Goal: Task Accomplishment & Management: Use online tool/utility

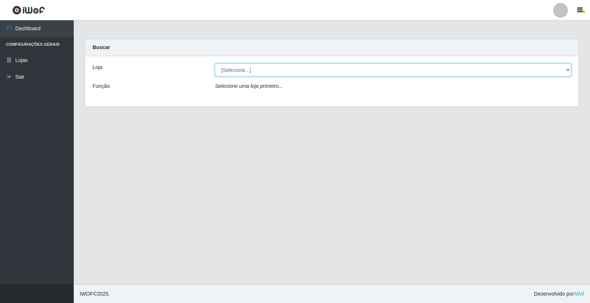
click at [567, 68] on select "[Selecione...] Casatudo BR" at bounding box center [393, 69] width 356 height 13
click at [215, 63] on select "[Selecione...] Casatudo BR" at bounding box center [393, 69] width 356 height 13
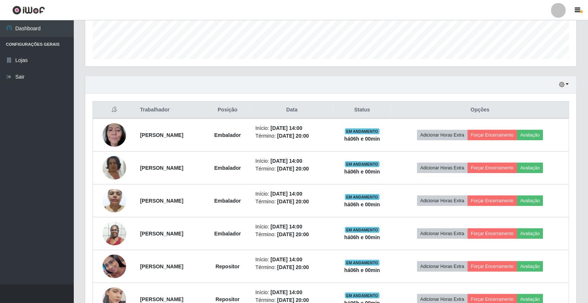
scroll to position [246, 0]
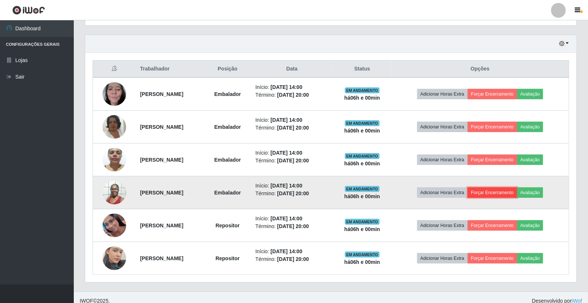
click at [517, 192] on button "Forçar Encerramento" at bounding box center [492, 192] width 49 height 10
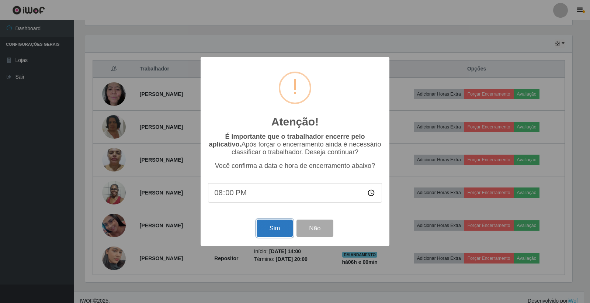
click at [272, 231] on button "Sim" at bounding box center [275, 227] width 36 height 17
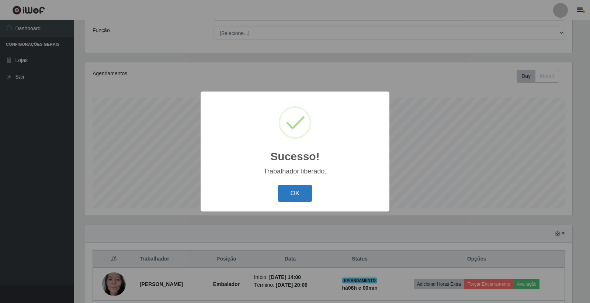
click at [304, 188] on button "OK" at bounding box center [295, 193] width 34 height 17
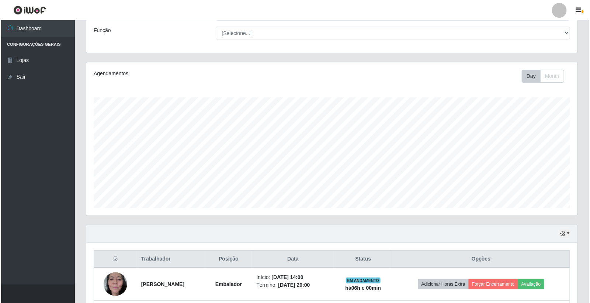
scroll to position [220, 0]
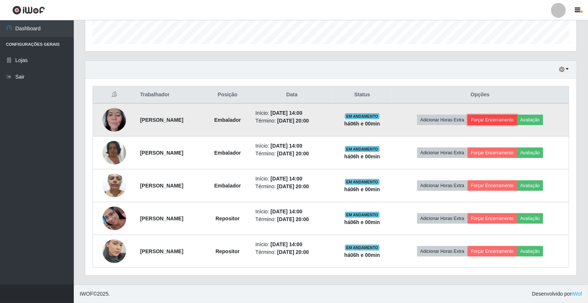
click at [503, 119] on button "Forçar Encerramento" at bounding box center [492, 120] width 49 height 10
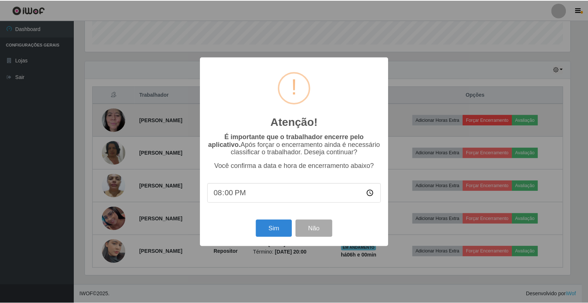
scroll to position [153, 487]
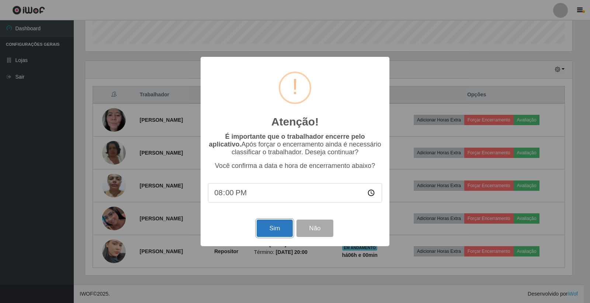
click at [285, 227] on button "Sim" at bounding box center [275, 227] width 36 height 17
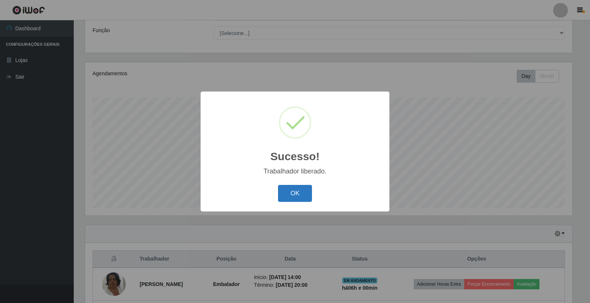
click at [289, 192] on button "OK" at bounding box center [295, 193] width 34 height 17
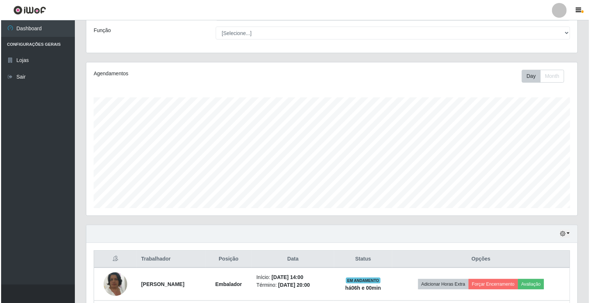
scroll to position [187, 0]
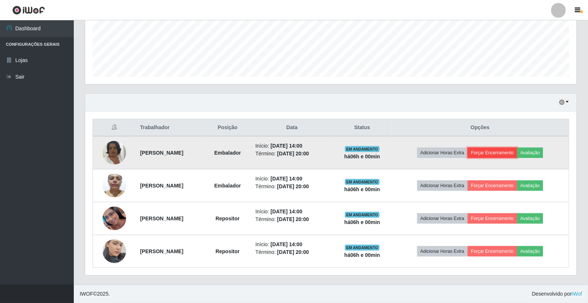
click at [510, 151] on button "Forçar Encerramento" at bounding box center [492, 152] width 49 height 10
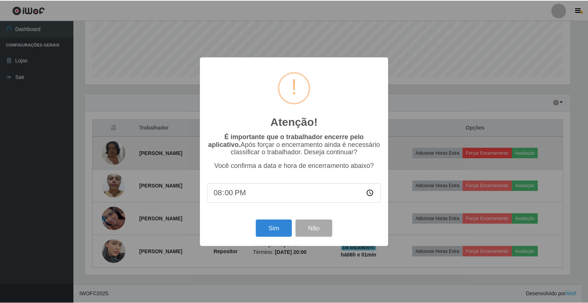
scroll to position [153, 487]
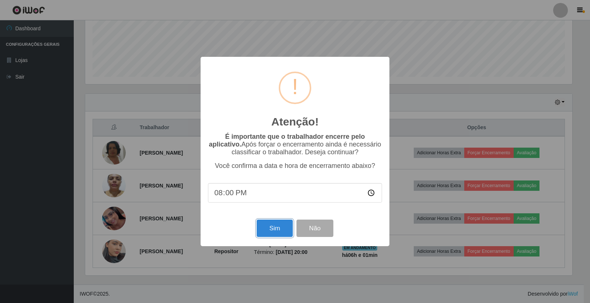
drag, startPoint x: 270, startPoint y: 228, endPoint x: 271, endPoint y: 223, distance: 4.7
click at [270, 227] on button "Sim" at bounding box center [275, 227] width 36 height 17
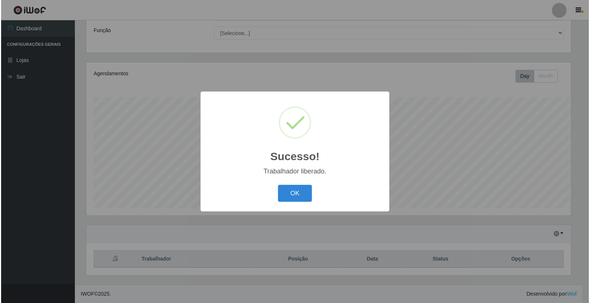
scroll to position [0, 0]
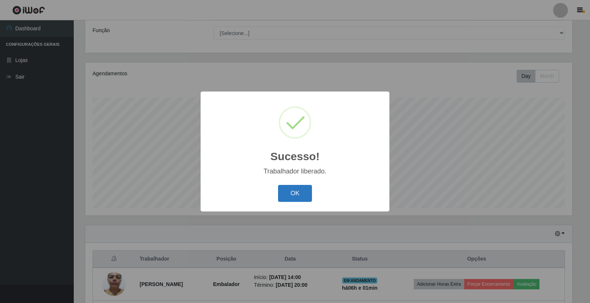
click at [278, 193] on button "OK" at bounding box center [295, 193] width 34 height 17
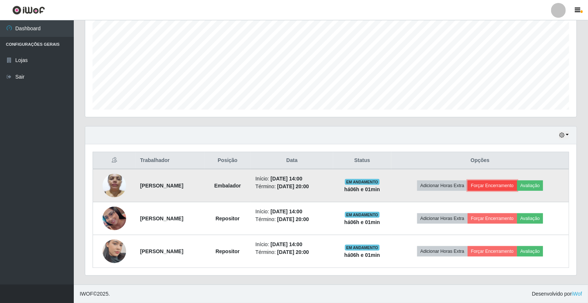
click at [498, 186] on button "Forçar Encerramento" at bounding box center [492, 185] width 49 height 10
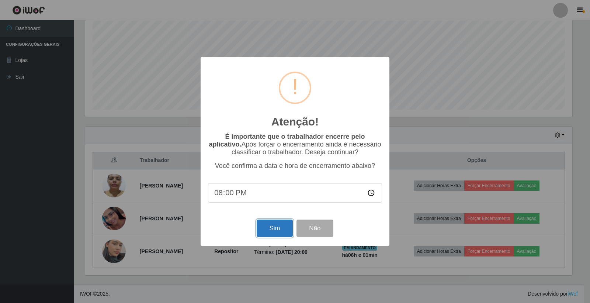
click at [274, 220] on button "Sim" at bounding box center [275, 227] width 36 height 17
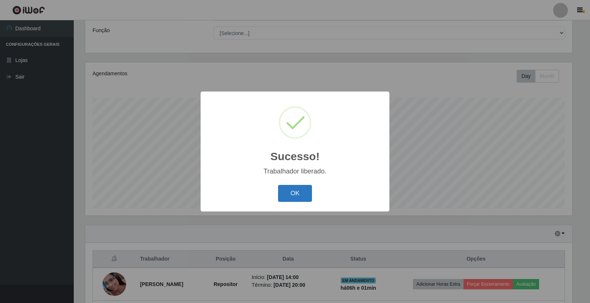
click at [296, 187] on button "OK" at bounding box center [295, 193] width 34 height 17
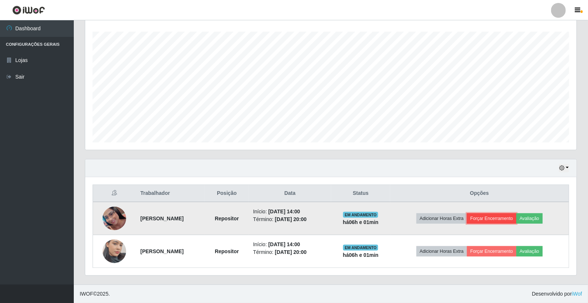
click at [502, 219] on button "Forçar Encerramento" at bounding box center [491, 218] width 49 height 10
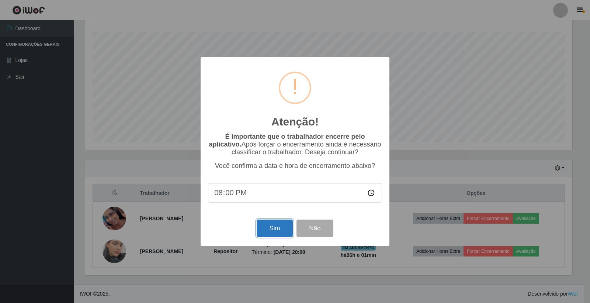
click at [279, 227] on button "Sim" at bounding box center [275, 227] width 36 height 17
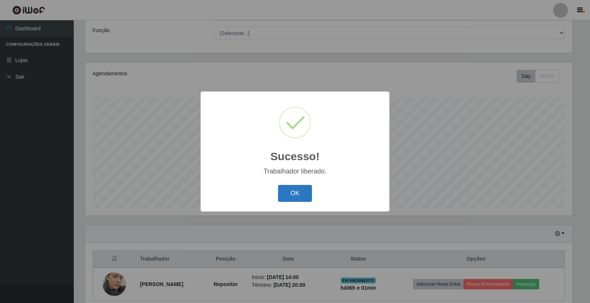
click at [291, 187] on button "OK" at bounding box center [295, 193] width 34 height 17
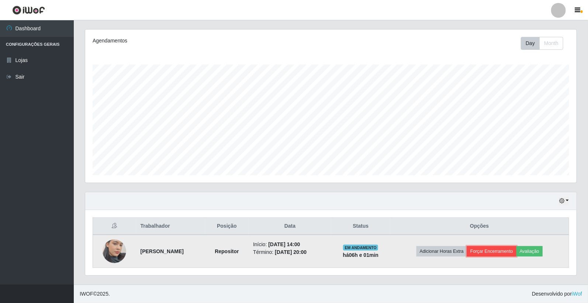
click at [506, 248] on button "Forçar Encerramento" at bounding box center [491, 251] width 49 height 10
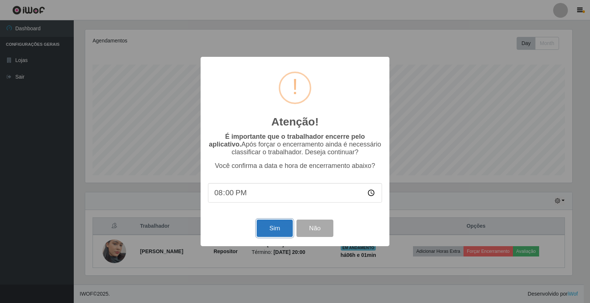
click at [277, 229] on button "Sim" at bounding box center [275, 227] width 36 height 17
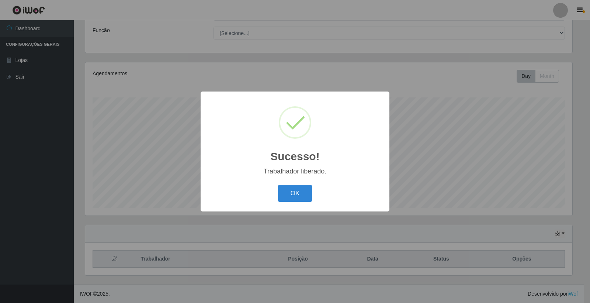
drag, startPoint x: 303, startPoint y: 191, endPoint x: 312, endPoint y: 183, distance: 12.3
click at [303, 191] on button "OK" at bounding box center [295, 193] width 34 height 17
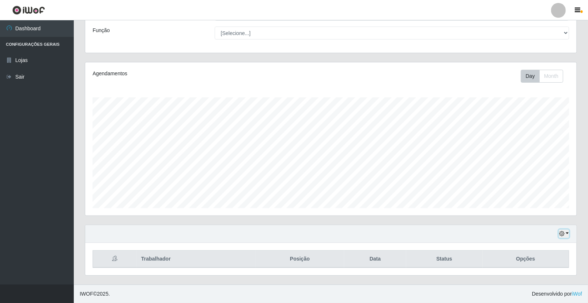
click at [564, 233] on icon "button" at bounding box center [561, 233] width 5 height 5
click at [541, 178] on button "1 dia" at bounding box center [539, 174] width 58 height 15
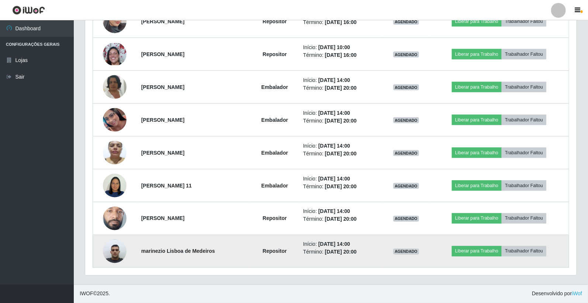
click at [105, 255] on img at bounding box center [115, 250] width 24 height 31
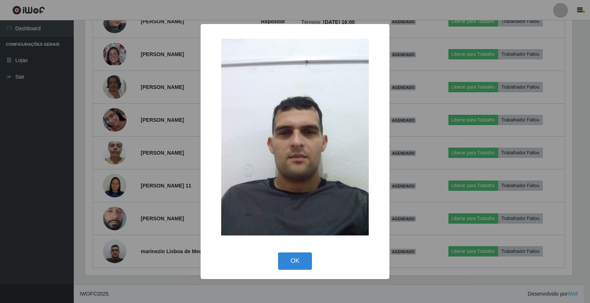
click at [118, 253] on div "× OK Cancel" at bounding box center [295, 151] width 590 height 303
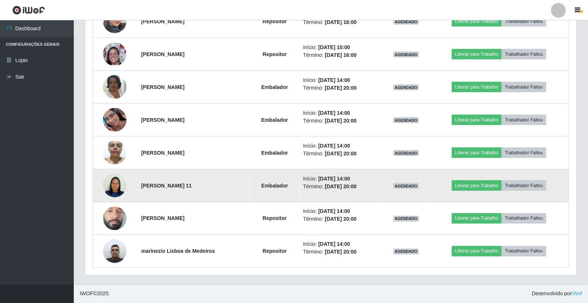
click at [113, 187] on img at bounding box center [115, 185] width 24 height 27
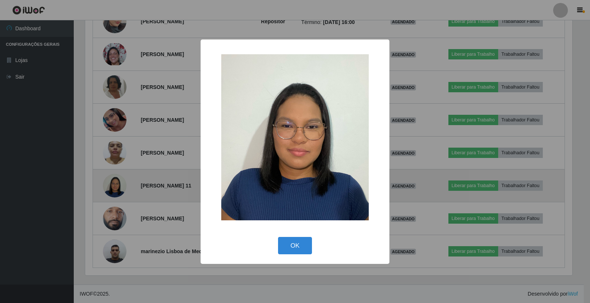
click at [113, 187] on div "× OK Cancel" at bounding box center [295, 151] width 590 height 303
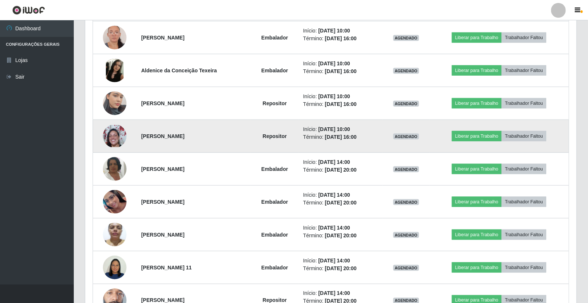
click at [116, 135] on img at bounding box center [115, 136] width 24 height 22
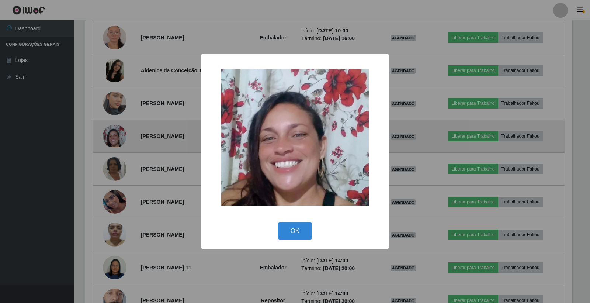
click at [116, 135] on div "× OK Cancel" at bounding box center [295, 151] width 590 height 303
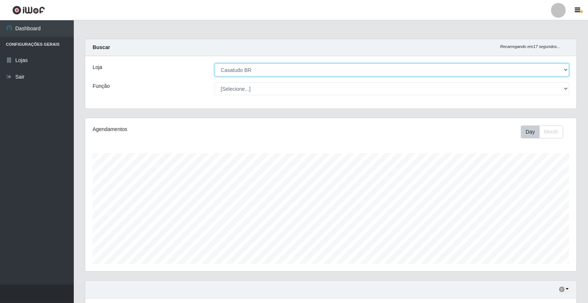
click at [563, 69] on select "[Selecione...] Casatudo BR" at bounding box center [392, 69] width 355 height 13
select select "[Selecione...]"
click at [215, 63] on select "[Selecione...] Casatudo BR" at bounding box center [392, 69] width 355 height 13
